Goal: Ask a question

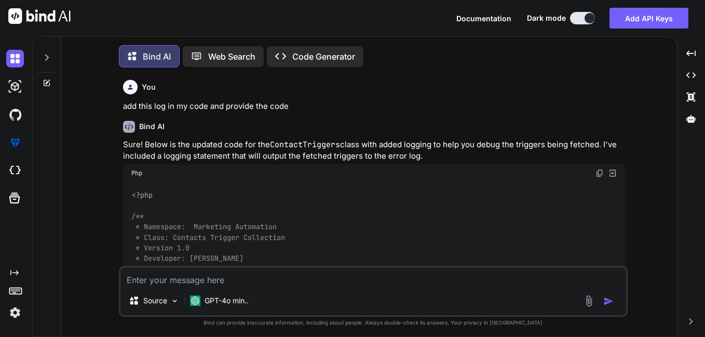
scroll to position [8566, 0]
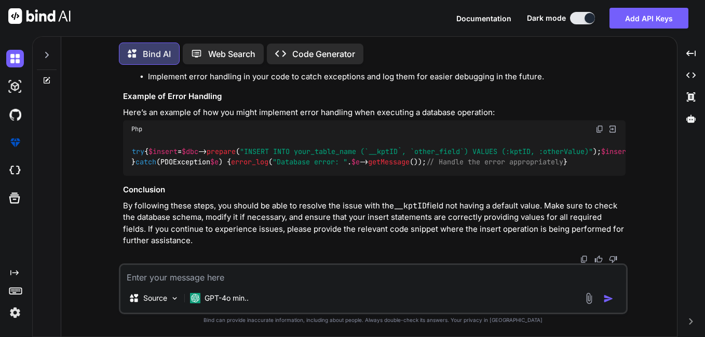
click at [157, 277] on textarea at bounding box center [372, 274] width 505 height 19
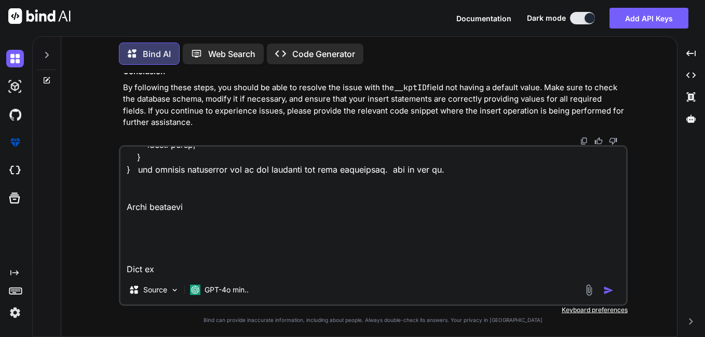
scroll to position [9117, 0]
drag, startPoint x: 182, startPoint y: 258, endPoint x: 112, endPoint y: 217, distance: 80.9
click at [112, 217] on div "You add this log in my code and provide the code Bind AI Sure! Below is the upd…" at bounding box center [373, 205] width 607 height 264
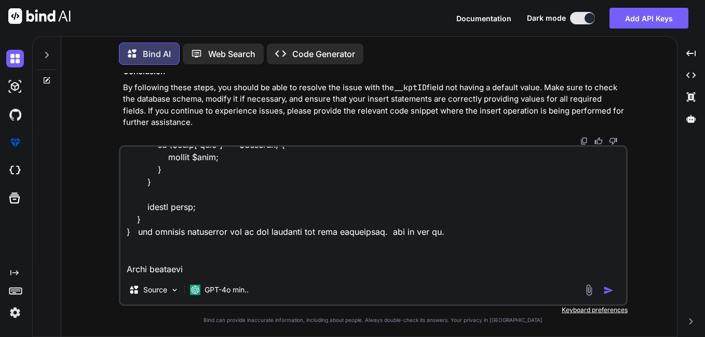
scroll to position [9080, 0]
drag, startPoint x: 238, startPoint y: 238, endPoint x: 92, endPoint y: 208, distance: 148.9
click at [92, 208] on div "You add this log in my code and provide the code Bind AI Sure! Below is the upd…" at bounding box center [373, 205] width 607 height 264
type textarea "Loremi Dol sita Cons adipi, Elitse doeius te inc utl etdolore MA aliq eni ADMI …"
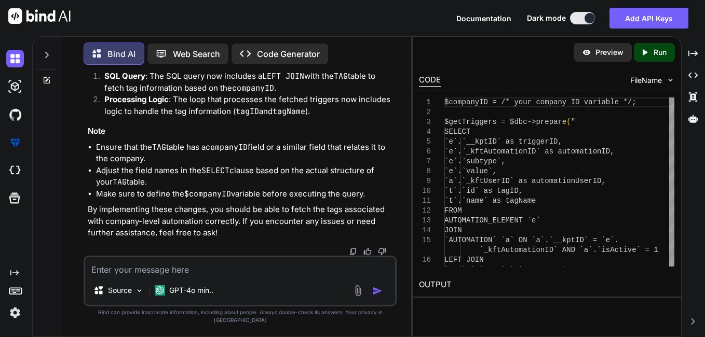
scroll to position [11967, 0]
click at [192, 272] on textarea at bounding box center [240, 266] width 310 height 19
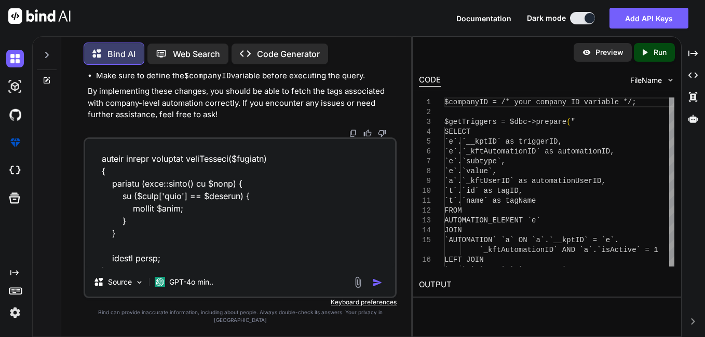
scroll to position [9726, 0]
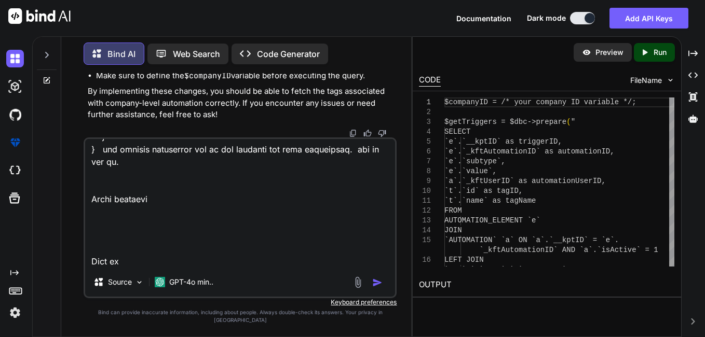
drag, startPoint x: 120, startPoint y: 254, endPoint x: 85, endPoint y: 177, distance: 85.2
click at [85, 177] on div "Source GPT-4o min.." at bounding box center [240, 217] width 313 height 161
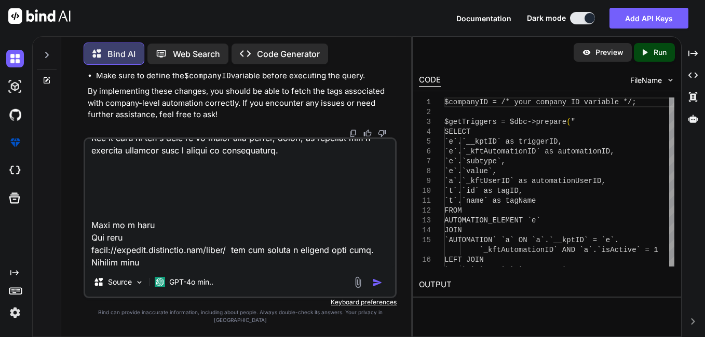
scroll to position [0, 0]
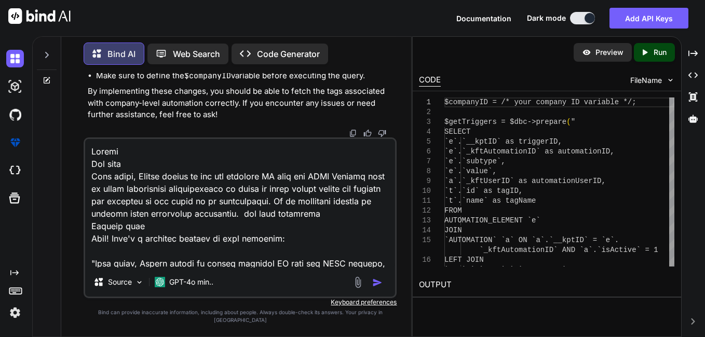
drag, startPoint x: 314, startPoint y: 256, endPoint x: -2, endPoint y: 96, distance: 354.6
click at [0, 96] on html "Documentation Dark mode Add API Keys Created with Pixso. Created with Pixso. Bi…" at bounding box center [352, 168] width 705 height 337
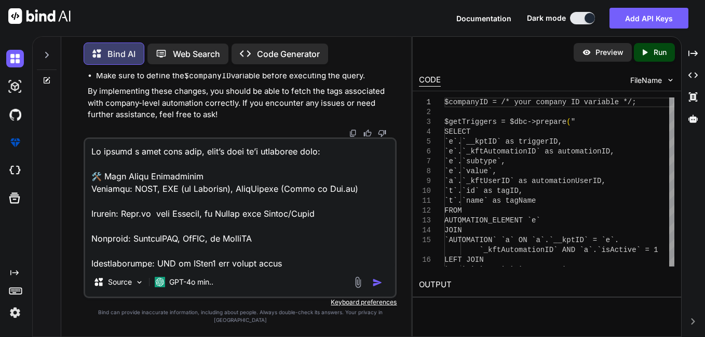
drag, startPoint x: 306, startPoint y: 270, endPoint x: 81, endPoint y: 156, distance: 252.2
click at [81, 156] on div "You add this log in my code and provide the code Bind AI Sure! Below is the upd…" at bounding box center [240, 205] width 341 height 264
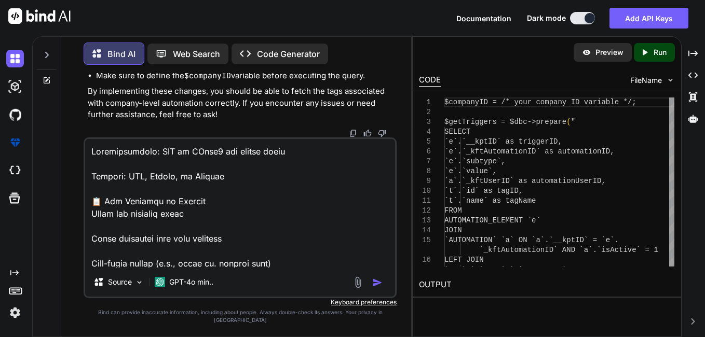
scroll to position [1, 0]
drag, startPoint x: 250, startPoint y: 273, endPoint x: 82, endPoint y: 163, distance: 200.6
click at [82, 163] on div "You add this log in my code and provide the code Bind AI Sure! Below is the upd…" at bounding box center [240, 205] width 341 height 264
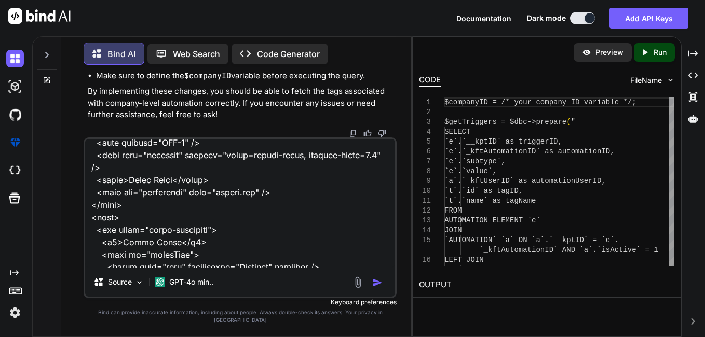
scroll to position [0, 0]
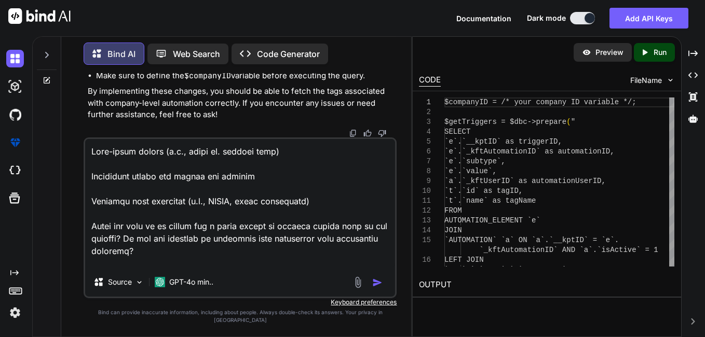
drag, startPoint x: 160, startPoint y: 191, endPoint x: 30, endPoint y: 66, distance: 181.3
click at [30, 66] on div "Created with Pixso. Bind AI Web Search Created with Pixso. Code Generator You a…" at bounding box center [352, 186] width 705 height 301
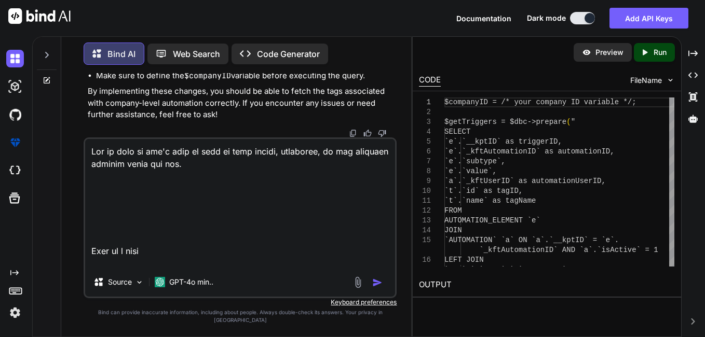
drag, startPoint x: 208, startPoint y: 213, endPoint x: 67, endPoint y: 137, distance: 159.5
click at [67, 137] on div "Bind AI Web Search Created with Pixso. Code Generator You add this log in my co…" at bounding box center [236, 187] width 350 height 298
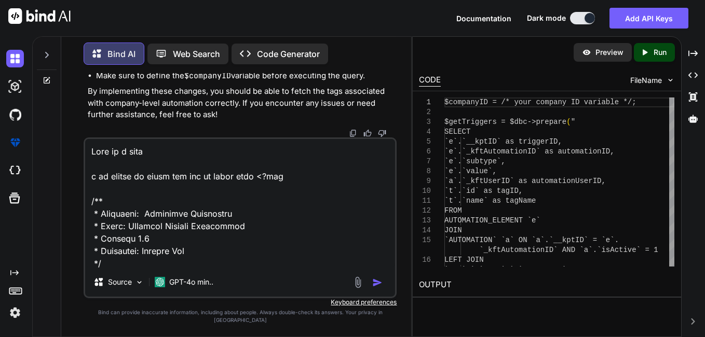
drag, startPoint x: 118, startPoint y: 207, endPoint x: 75, endPoint y: 139, distance: 80.9
click at [75, 139] on div "You add this log in my code and provide the code Bind AI Sure! Below is the upd…" at bounding box center [240, 205] width 341 height 264
drag, startPoint x: 188, startPoint y: 177, endPoint x: 69, endPoint y: 153, distance: 121.7
click at [69, 153] on div "Bind AI Web Search Created with Pixso. Code Generator You add this log in my co…" at bounding box center [236, 187] width 350 height 298
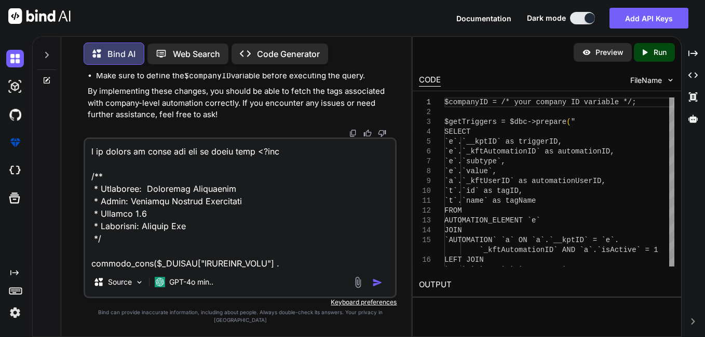
click at [88, 175] on textarea at bounding box center [240, 203] width 310 height 129
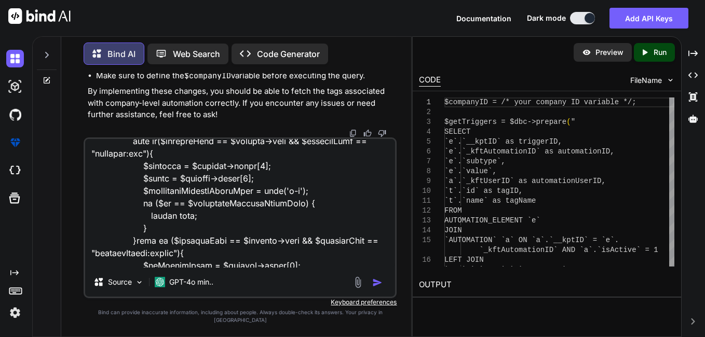
scroll to position [1505, 0]
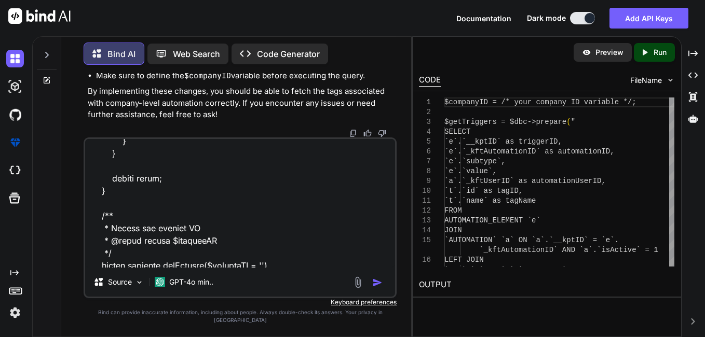
type textarea "i am unable to fetch the tag in below code <?php /** * Namespace: Marketing Aut…"
click at [377, 287] on img "button" at bounding box center [377, 283] width 10 height 10
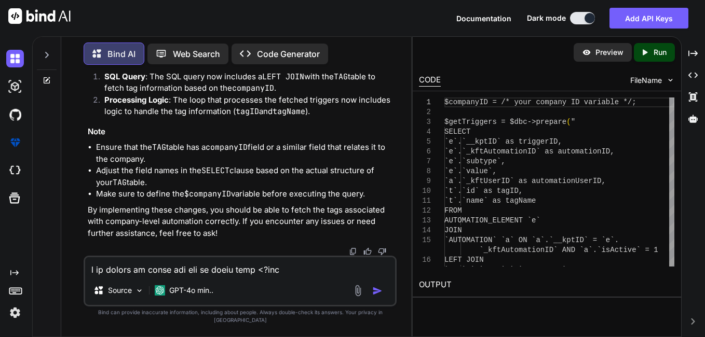
scroll to position [16723, 0]
click at [153, 276] on textarea at bounding box center [240, 266] width 310 height 19
type textarea "i"
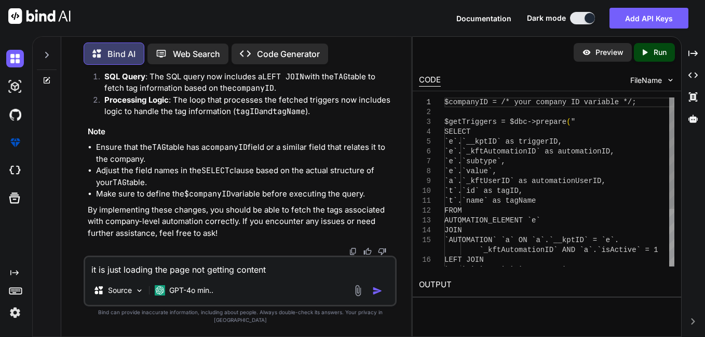
type textarea "it is just loading the page not getting content."
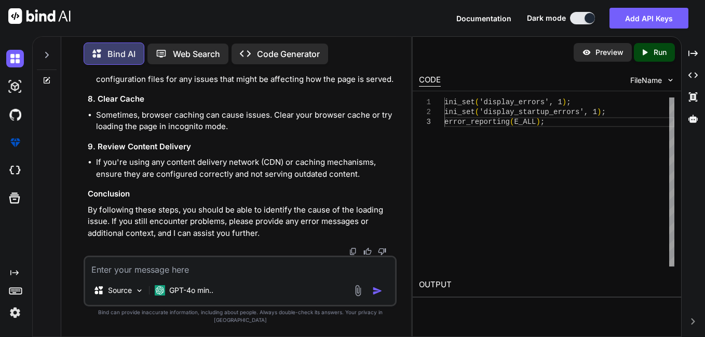
scroll to position [0, 0]
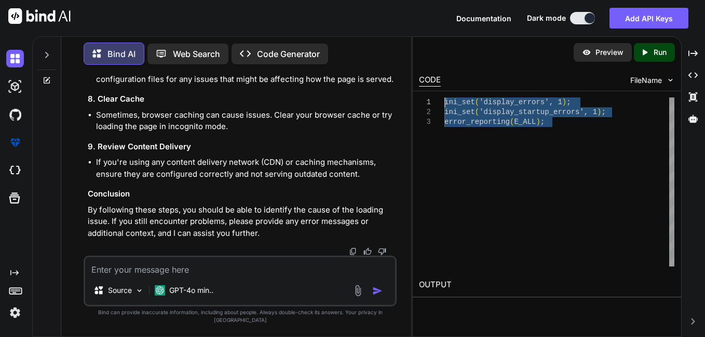
drag, startPoint x: 516, startPoint y: 113, endPoint x: 446, endPoint y: 100, distance: 71.7
click at [446, 100] on div "ini_set ( 'display_errors', 1 ) ; ini_set ( 'display_startup_errors', 1 ) ; err…" at bounding box center [559, 182] width 230 height 169
type textarea "ini_set('display_errors', 1); ini_set('display_startup_errors', 1); error_repor…"
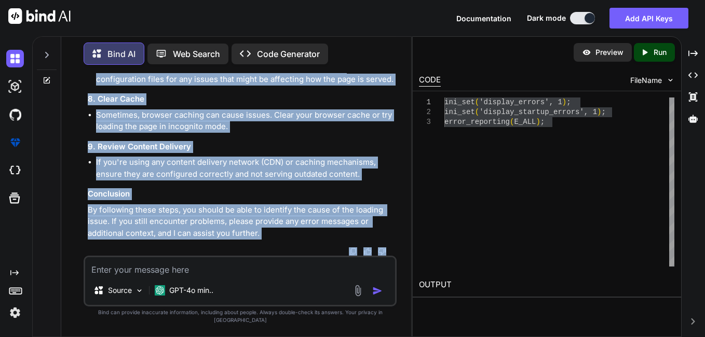
scroll to position [17087, 0]
drag, startPoint x: 108, startPoint y: 151, endPoint x: 106, endPoint y: 213, distance: 62.3
drag, startPoint x: 106, startPoint y: 213, endPoint x: 119, endPoint y: 191, distance: 25.6
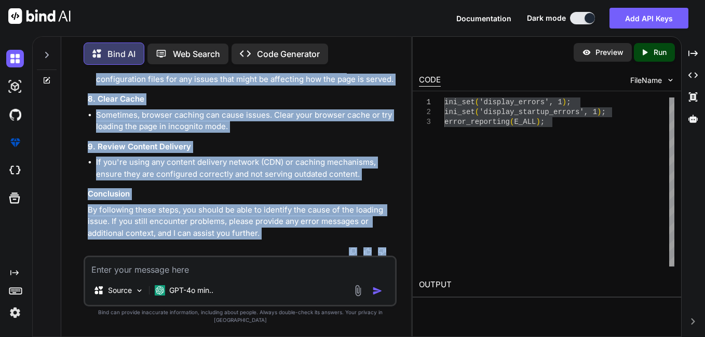
scroll to position [17357, 0]
drag, startPoint x: 97, startPoint y: 128, endPoint x: 150, endPoint y: 209, distance: 96.6
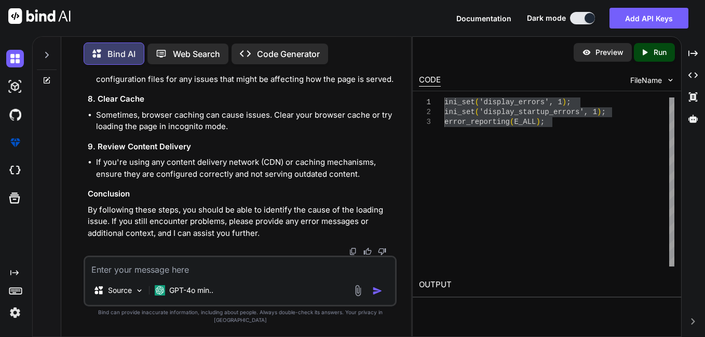
scroll to position [16822, 0]
drag, startPoint x: 115, startPoint y: 176, endPoint x: 88, endPoint y: 92, distance: 88.8
copy code "$getTriggers = $dbc -> prepare ( " SELECT `e`.`__kptID` as triggerID, `e`.`_kft…"
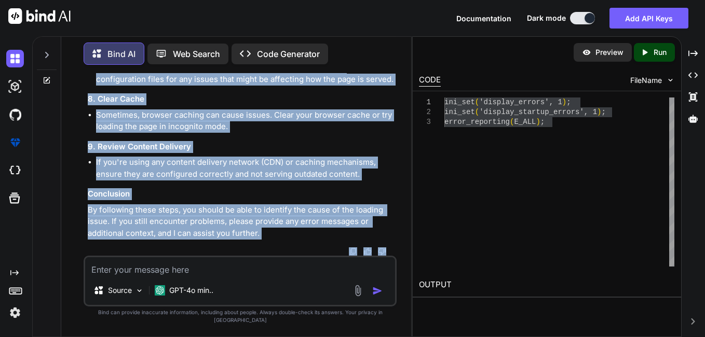
scroll to position [17402, 0]
drag, startPoint x: 94, startPoint y: 134, endPoint x: 169, endPoint y: 161, distance: 79.4
copy code "foreach ( $triggers as $trigger ) { $triggerID = $trigger [ 'triggerID' ]; $tri…"
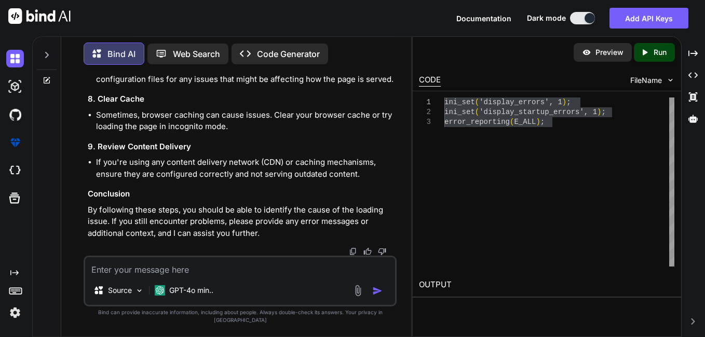
drag, startPoint x: 127, startPoint y: 135, endPoint x: 88, endPoint y: 174, distance: 54.7
copy code "$getTriggers = $dbc -> prepare ( " SELECT `e`.`__kptID` as triggerID, `e`.`_kft…"
